Goal: Ask a question

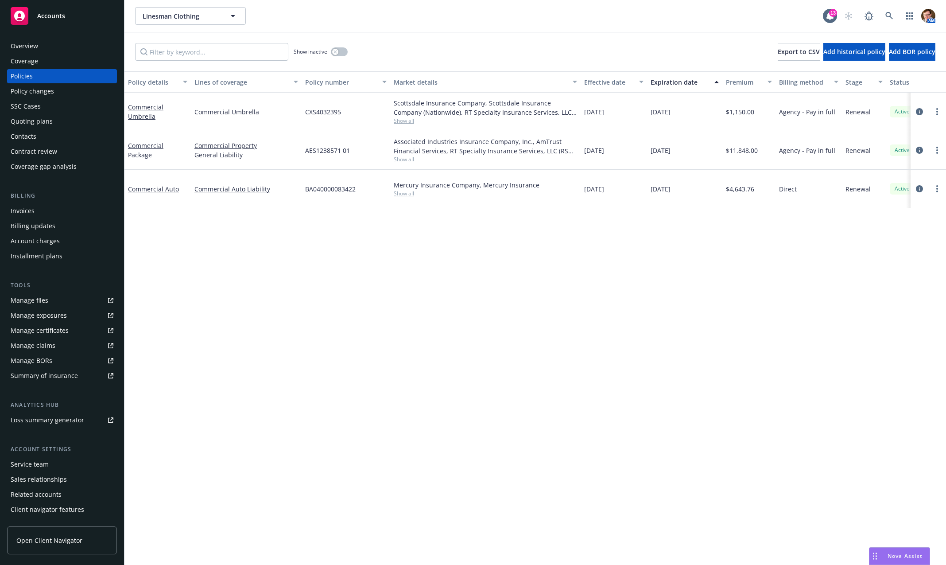
click at [892, 556] on span "Nova Assist" at bounding box center [905, 556] width 35 height 8
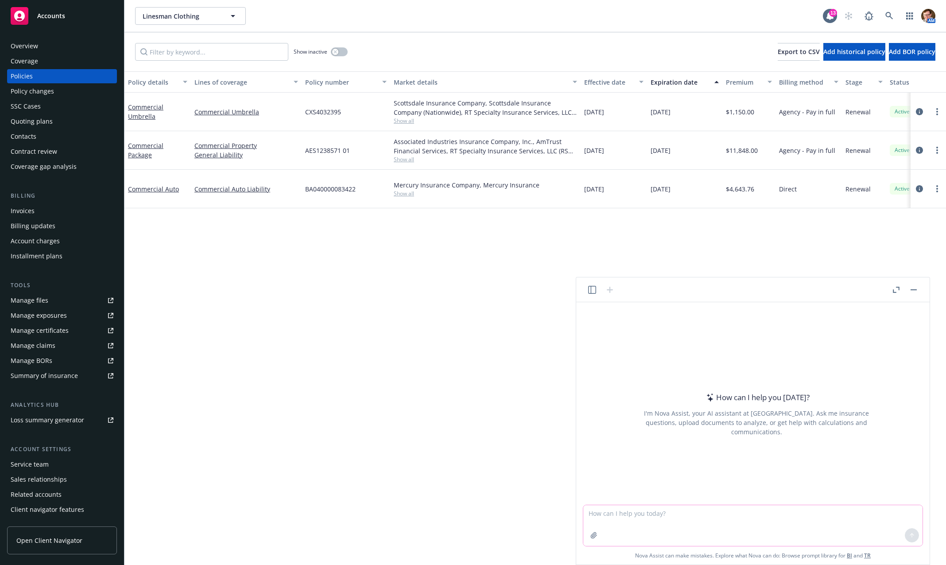
click at [686, 527] on textarea at bounding box center [752, 525] width 339 height 41
type textarea "what years are these panels manufactured"
click at [590, 532] on icon "button" at bounding box center [593, 535] width 7 height 7
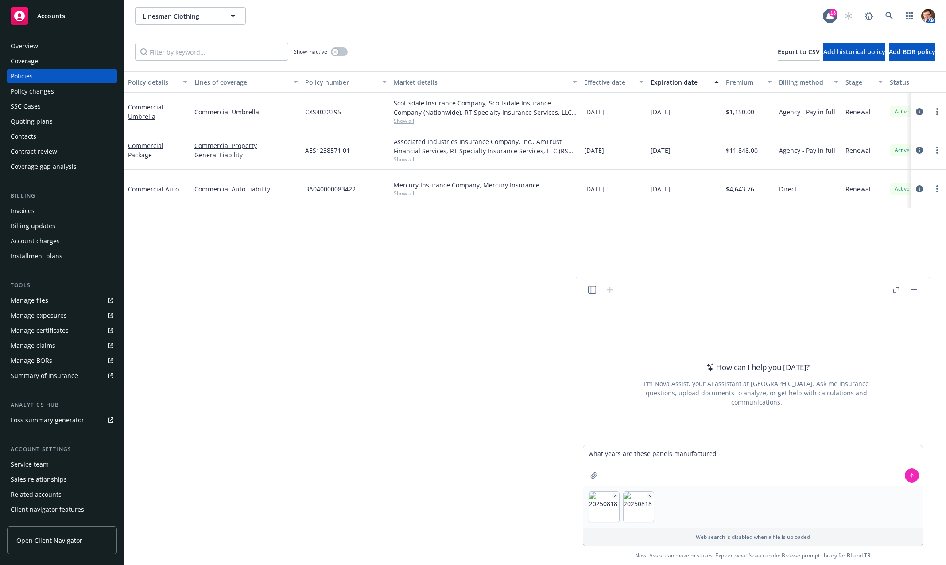
click at [911, 474] on icon at bounding box center [912, 475] width 6 height 6
